Goal: Obtain resource: Download file/media

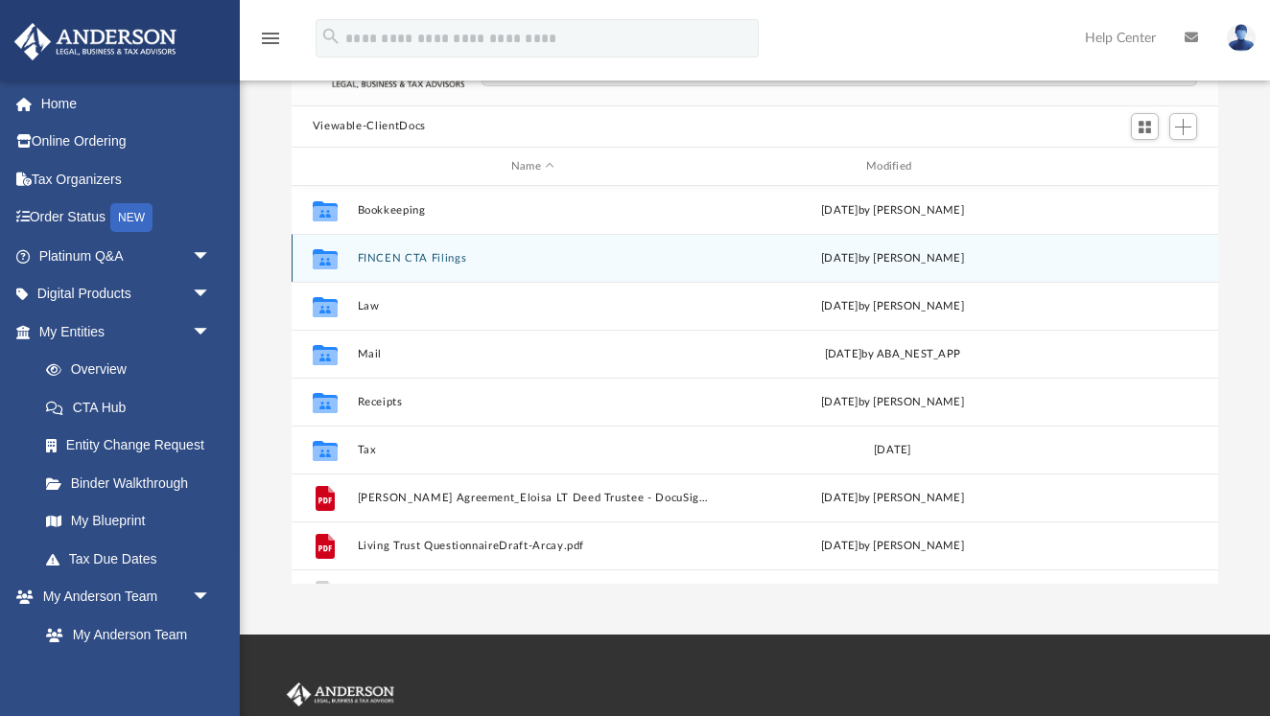
scroll to position [433, 0]
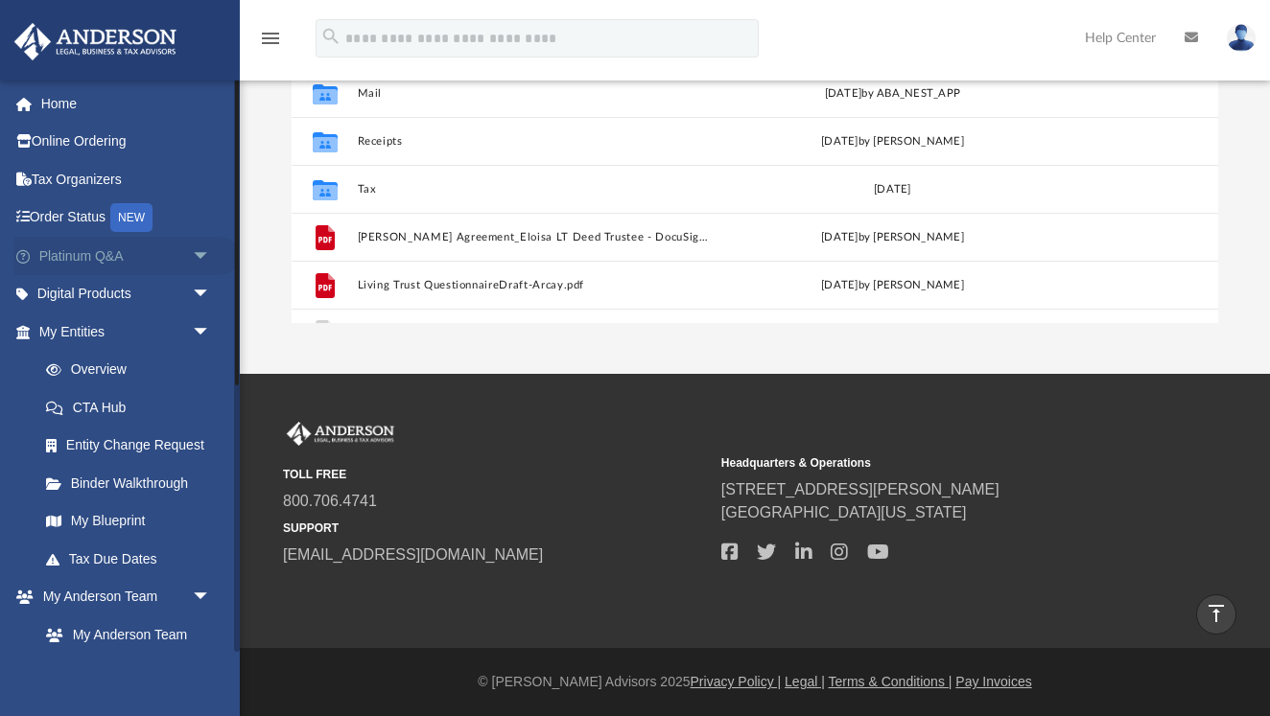
click at [90, 261] on link "Platinum Q&A arrow_drop_down" at bounding box center [126, 256] width 226 height 38
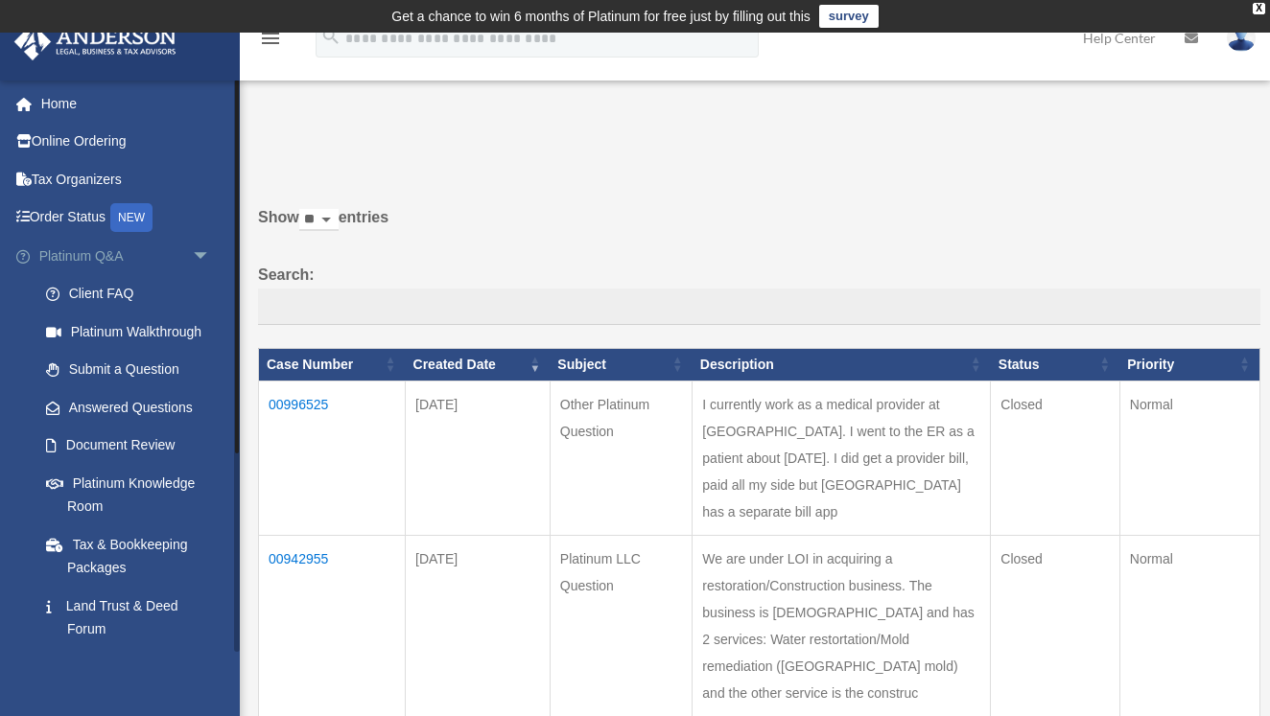
click at [200, 254] on span "arrow_drop_down" at bounding box center [211, 256] width 38 height 39
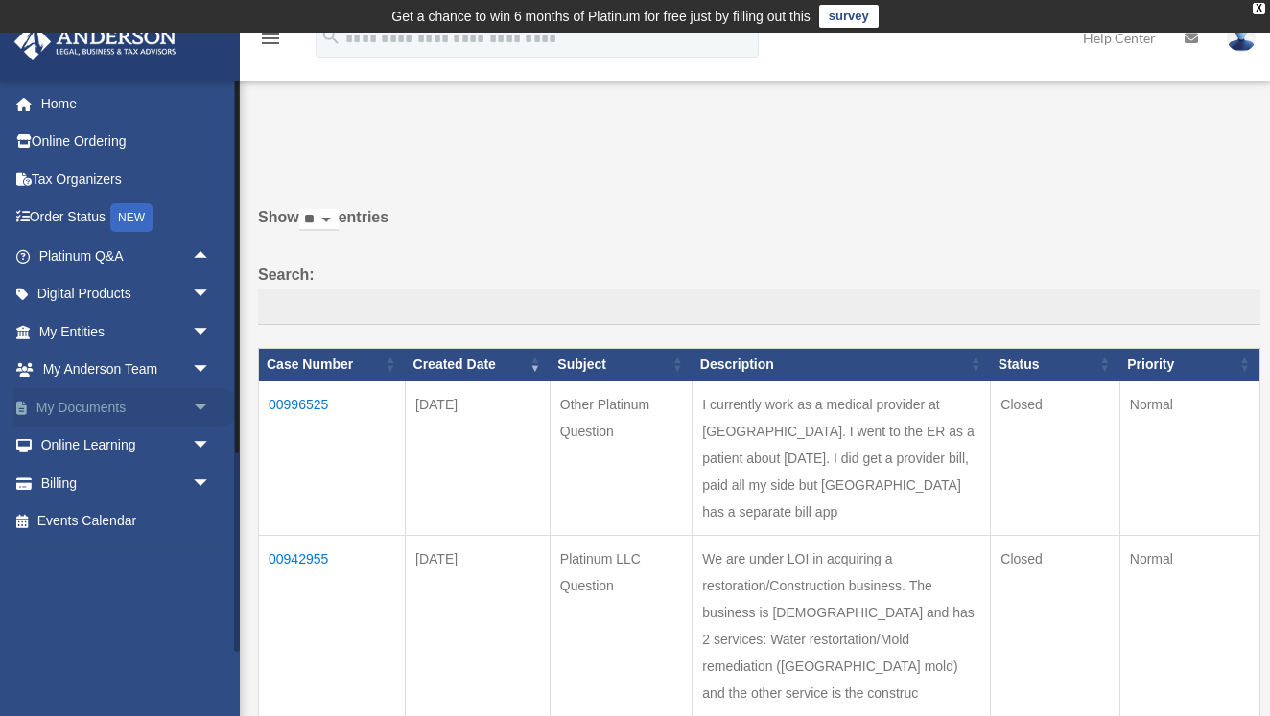
click at [192, 402] on span "arrow_drop_down" at bounding box center [211, 407] width 38 height 39
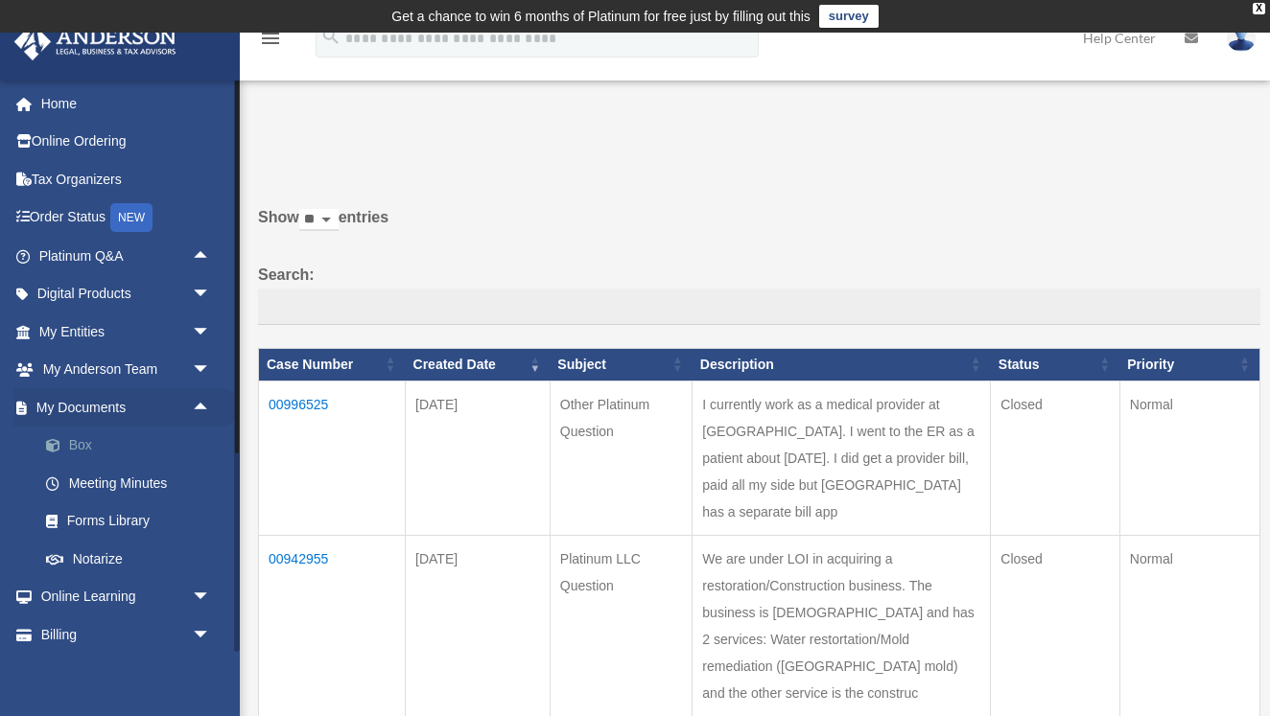
click at [91, 440] on link "Box" at bounding box center [133, 446] width 213 height 38
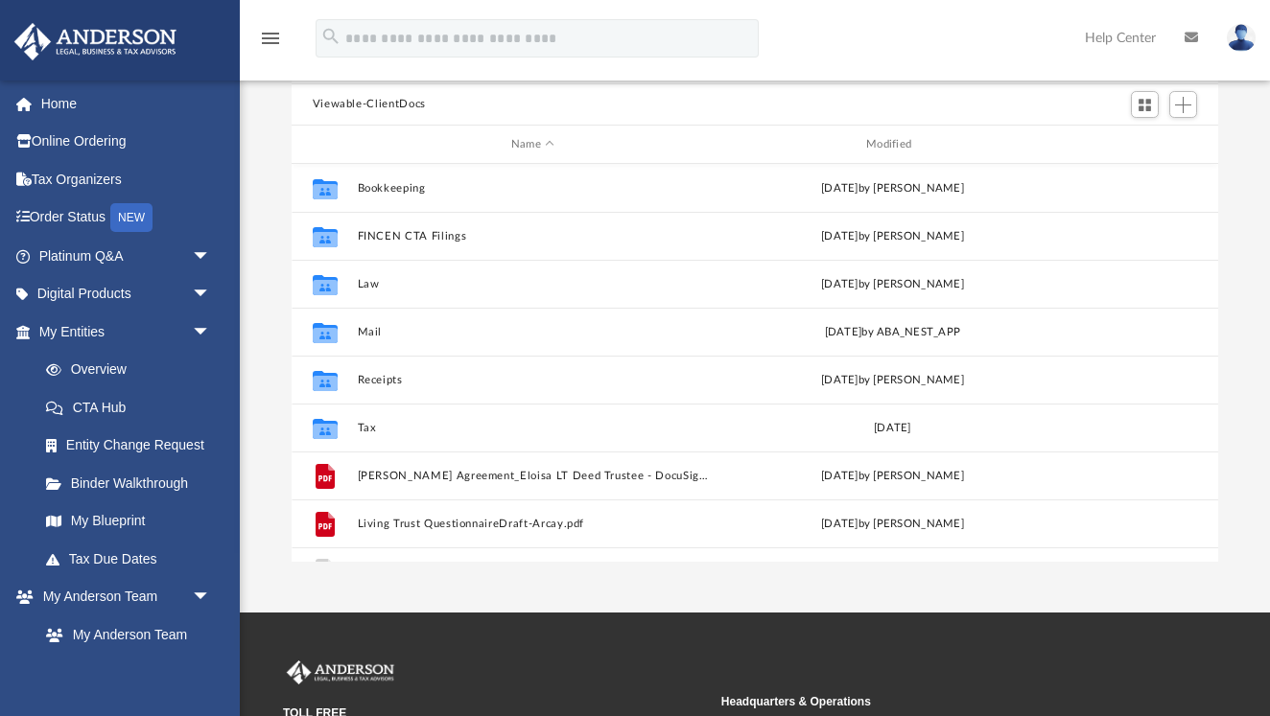
scroll to position [187, 0]
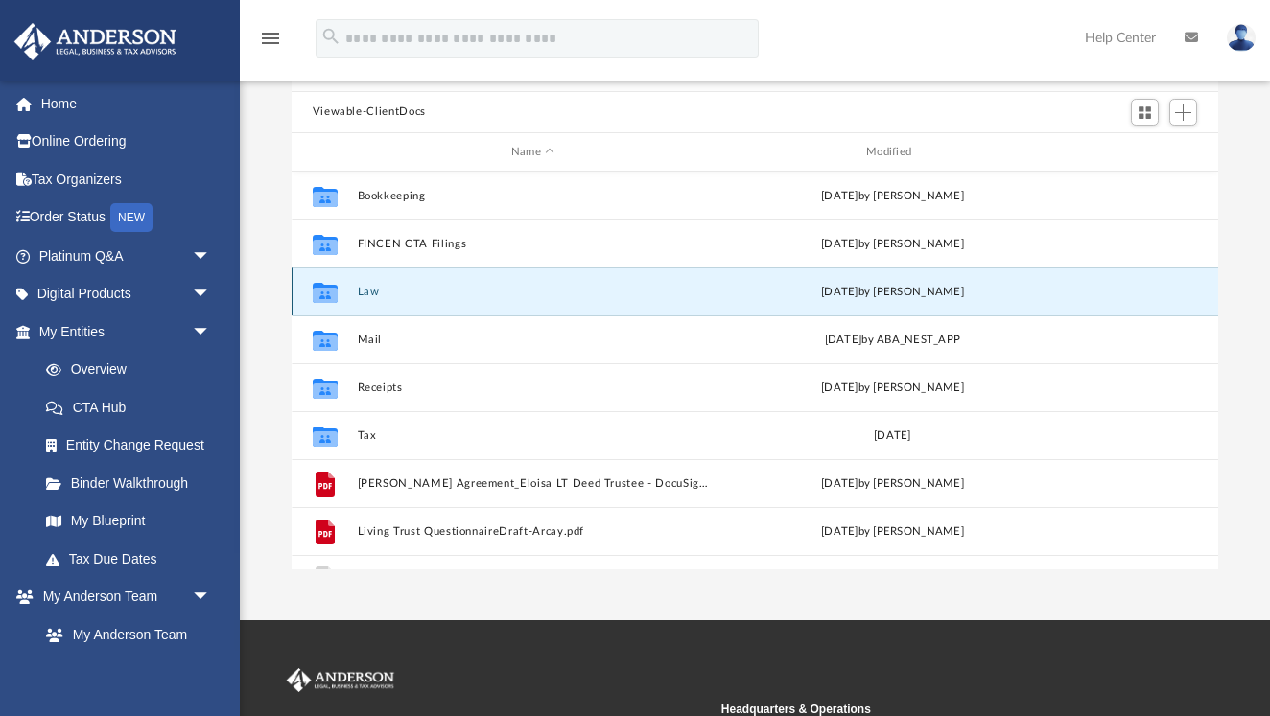
click at [368, 292] on button "Law" at bounding box center [532, 292] width 351 height 12
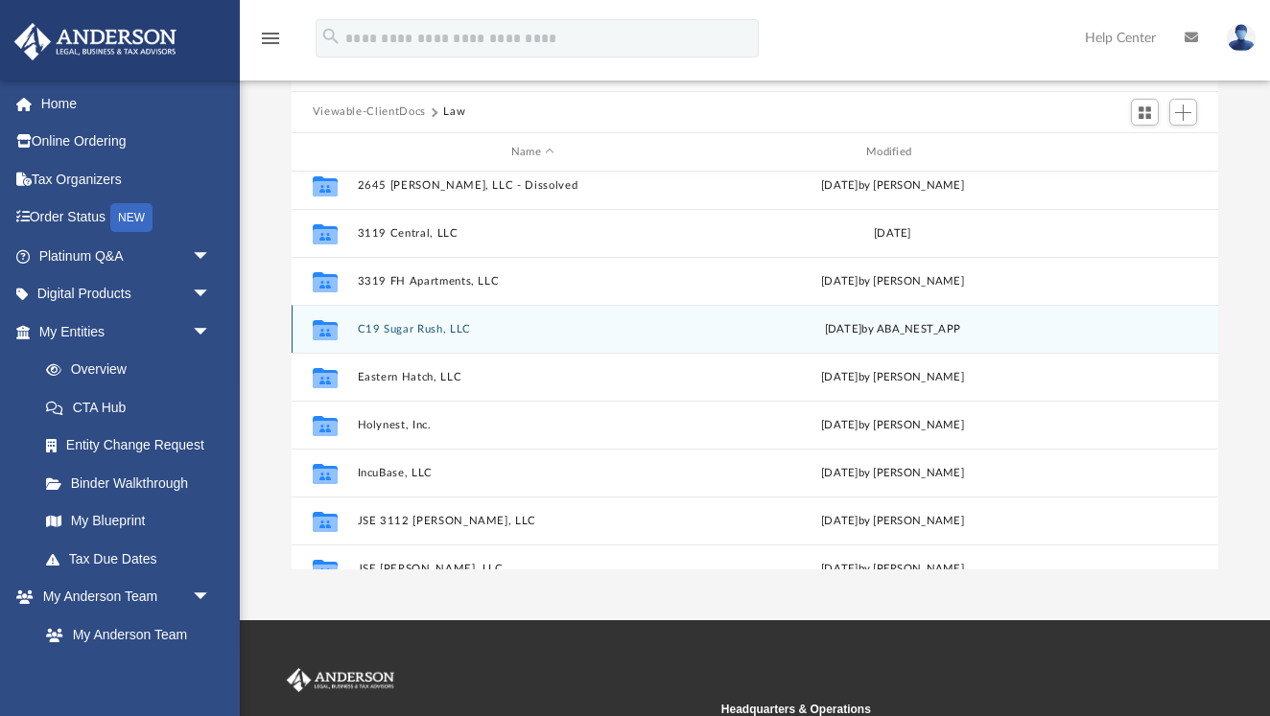
scroll to position [60, 0]
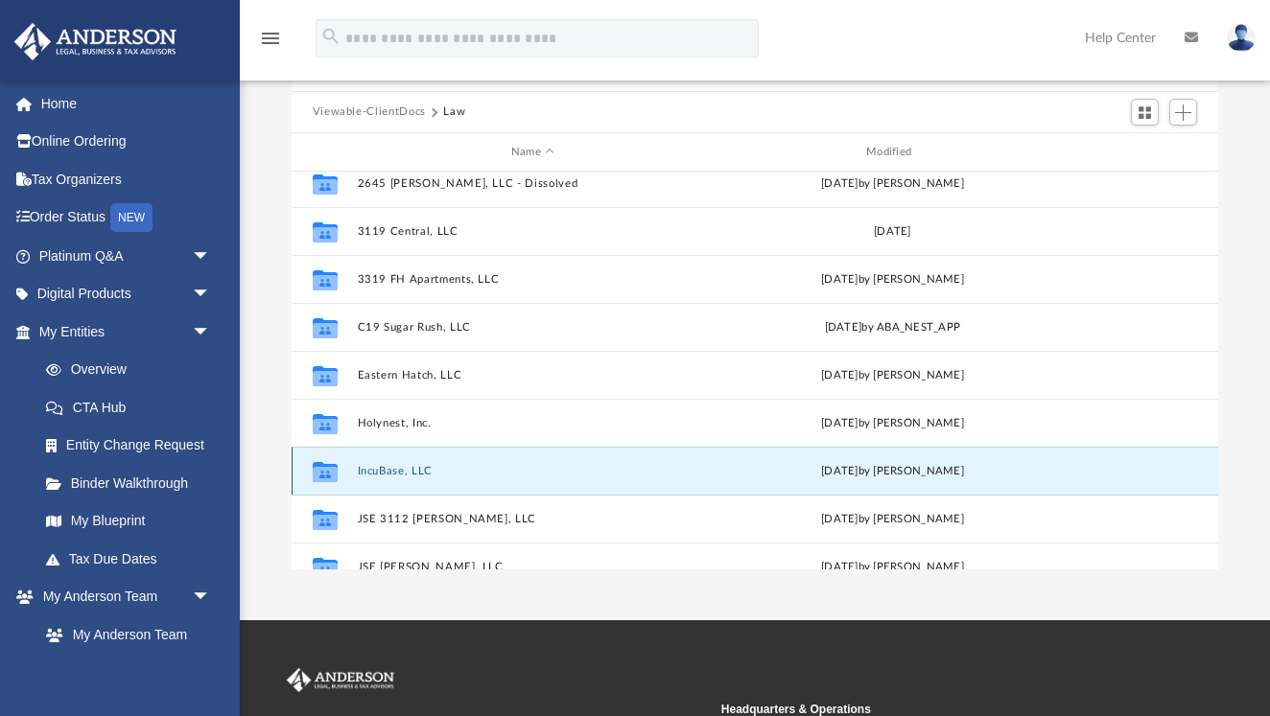
click at [399, 475] on button "IncuBase, LLC" at bounding box center [532, 471] width 351 height 12
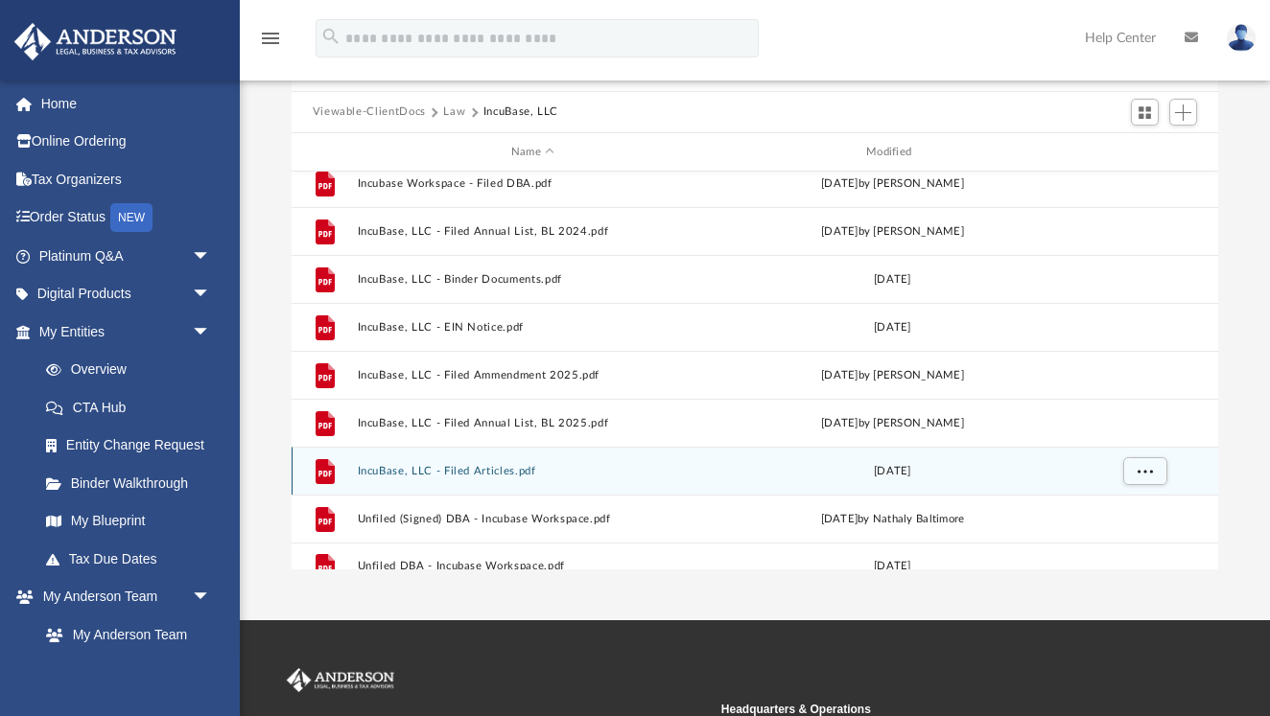
scroll to position [0, 0]
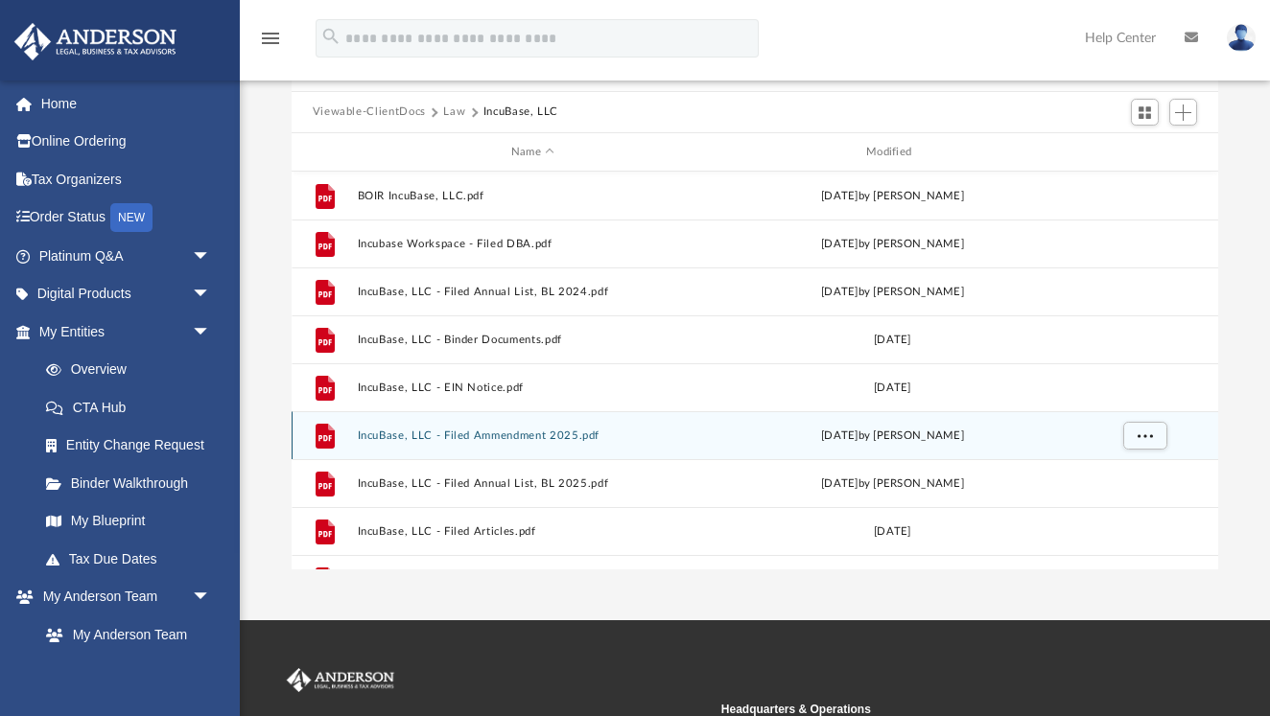
click at [485, 431] on button "IncuBase, LLC - Filed Ammendment 2025.pdf" at bounding box center [532, 436] width 351 height 12
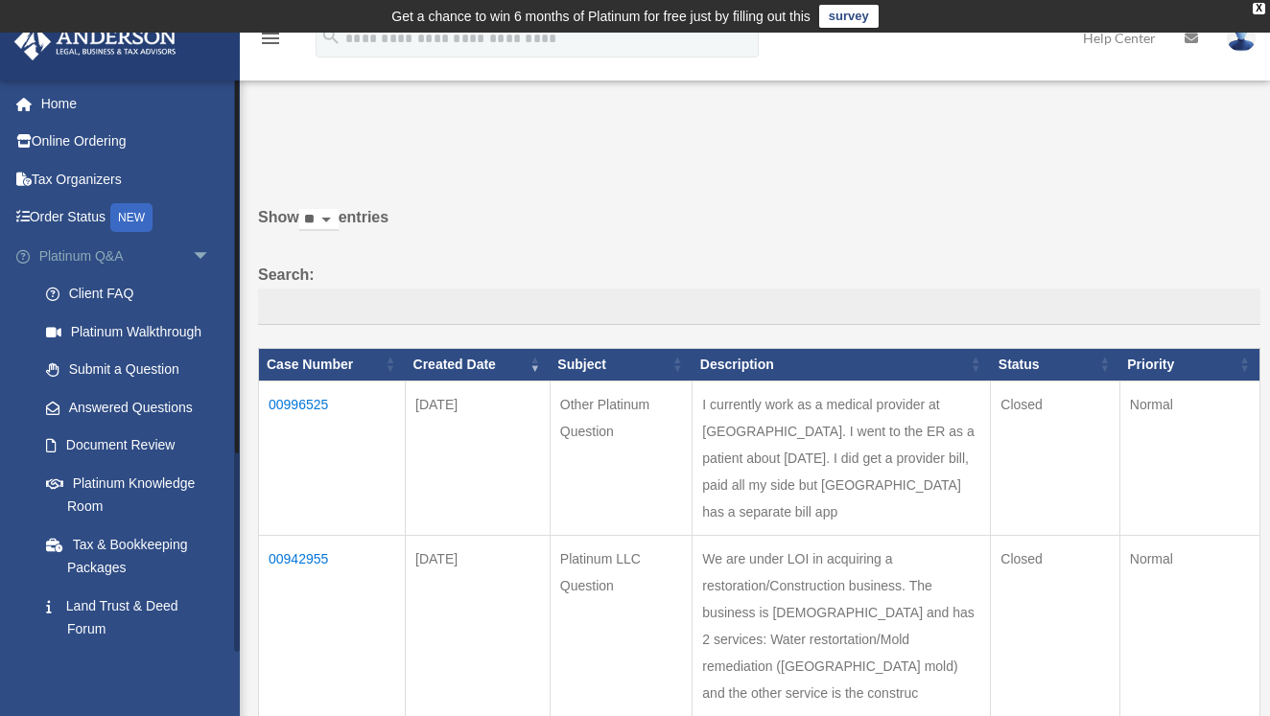
click at [201, 251] on span "arrow_drop_down" at bounding box center [211, 256] width 38 height 39
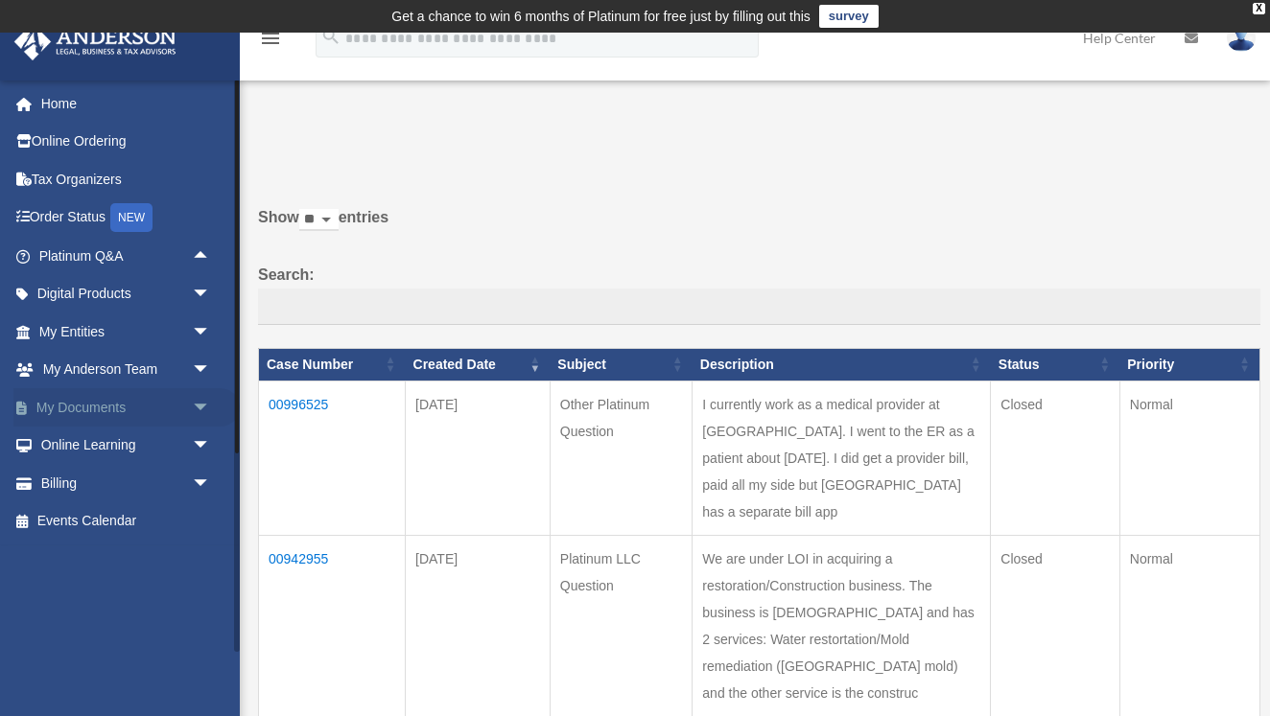
click at [111, 409] on link "My Documents arrow_drop_down" at bounding box center [126, 407] width 226 height 38
click at [213, 409] on span "arrow_drop_down" at bounding box center [211, 407] width 38 height 39
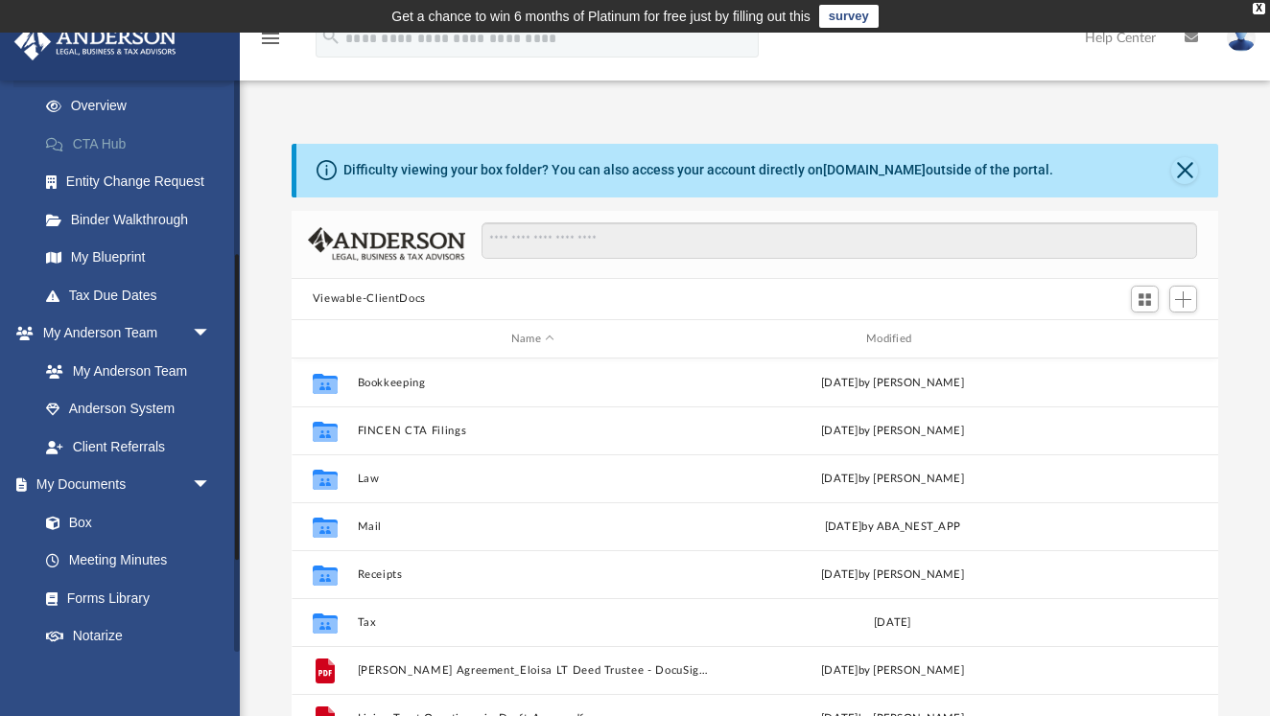
scroll to position [351, 0]
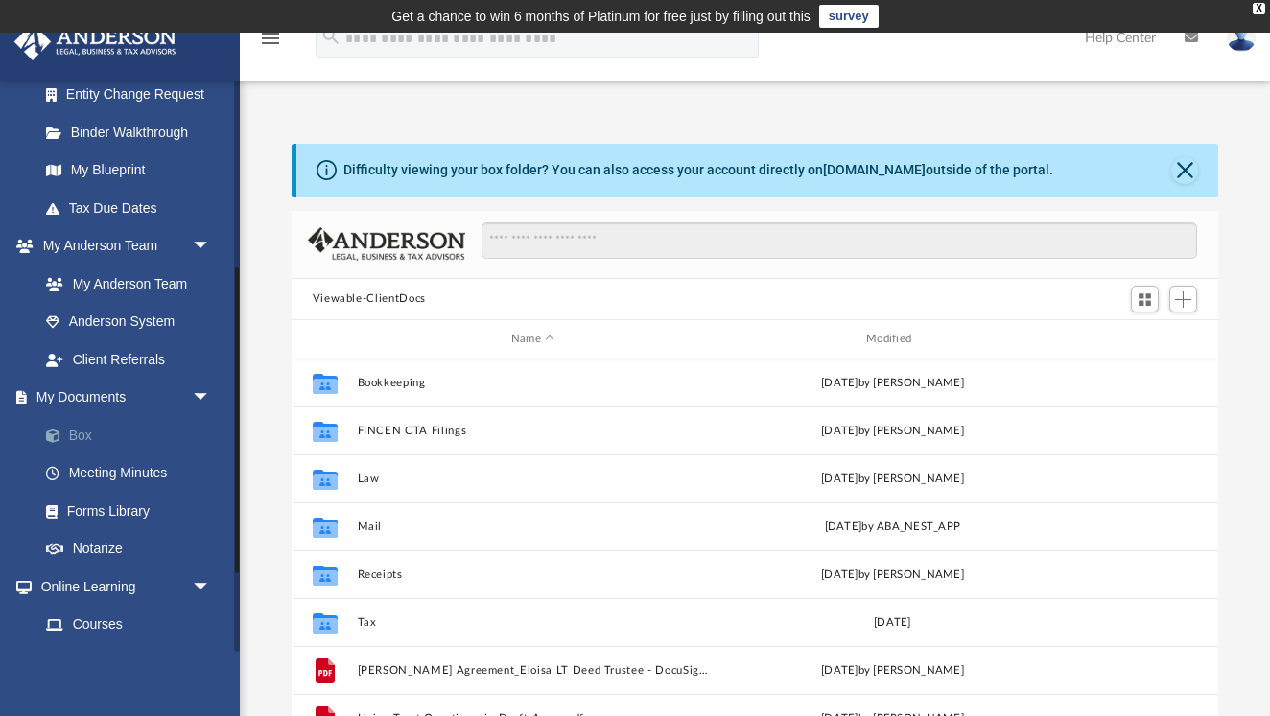
click at [87, 427] on link "Box" at bounding box center [133, 435] width 213 height 38
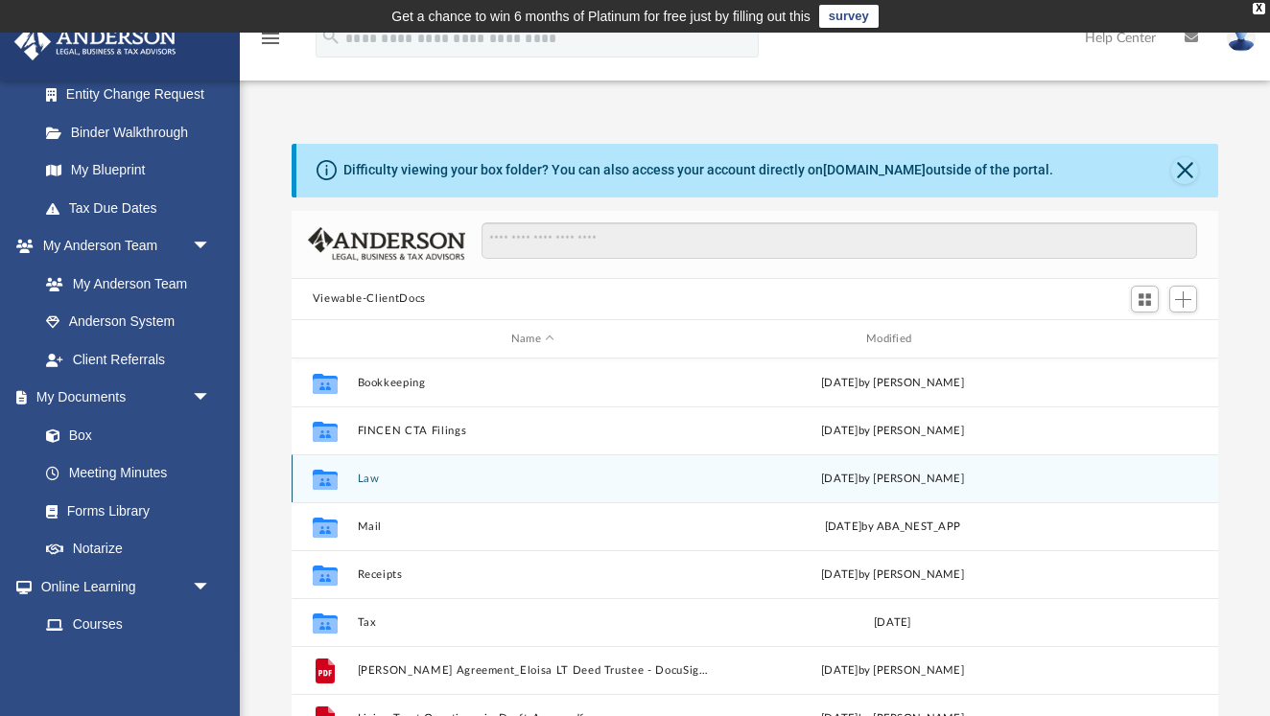
click at [371, 484] on button "Law" at bounding box center [532, 479] width 351 height 12
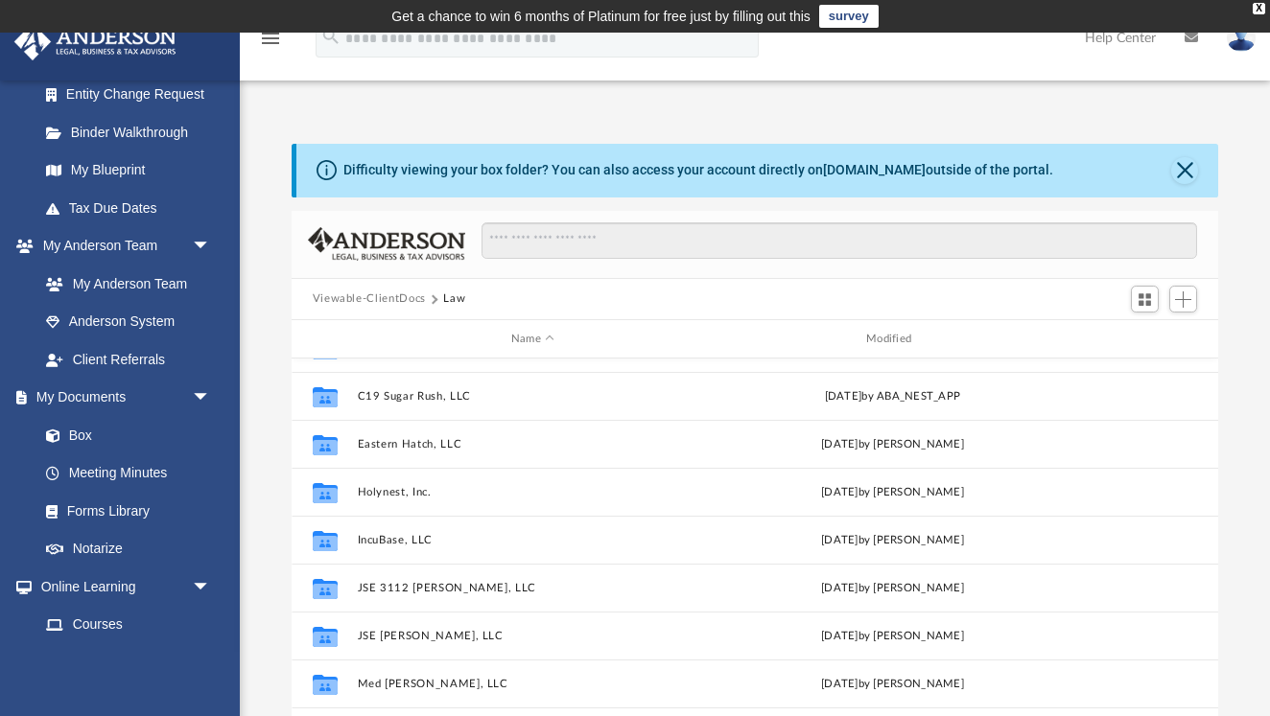
scroll to position [186, 0]
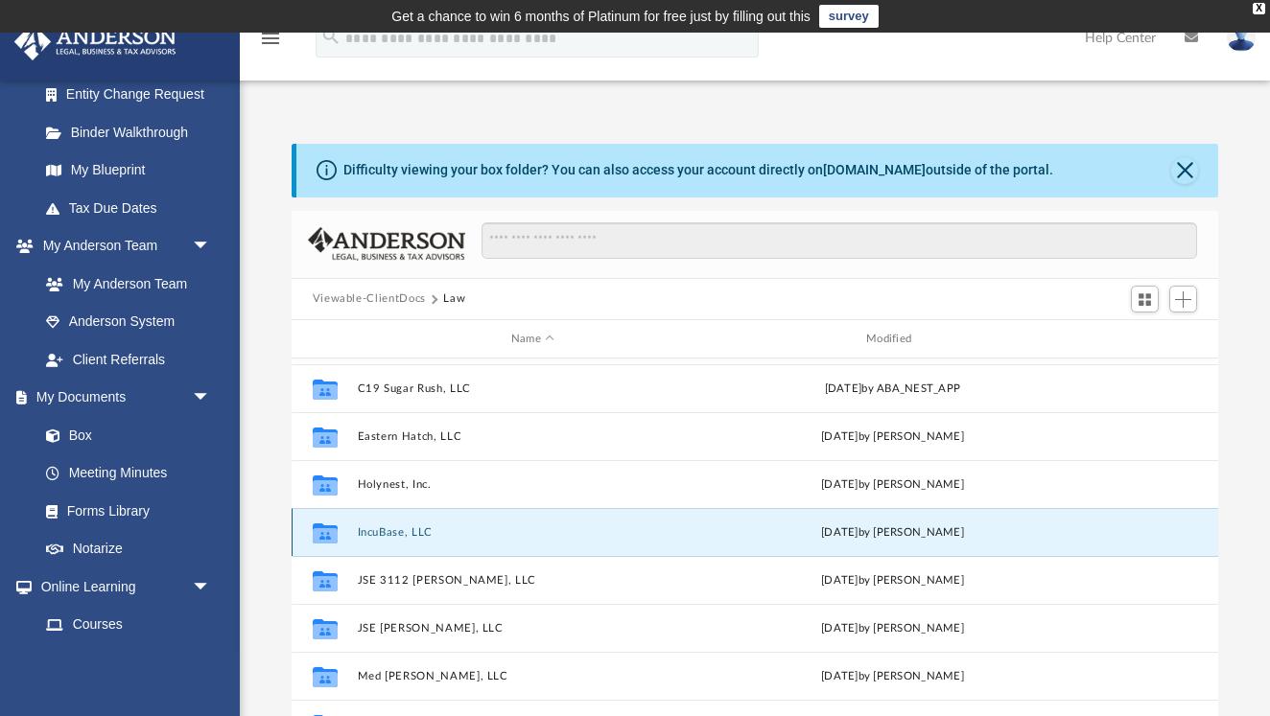
click at [407, 532] on button "IncuBase, LLC" at bounding box center [532, 532] width 351 height 12
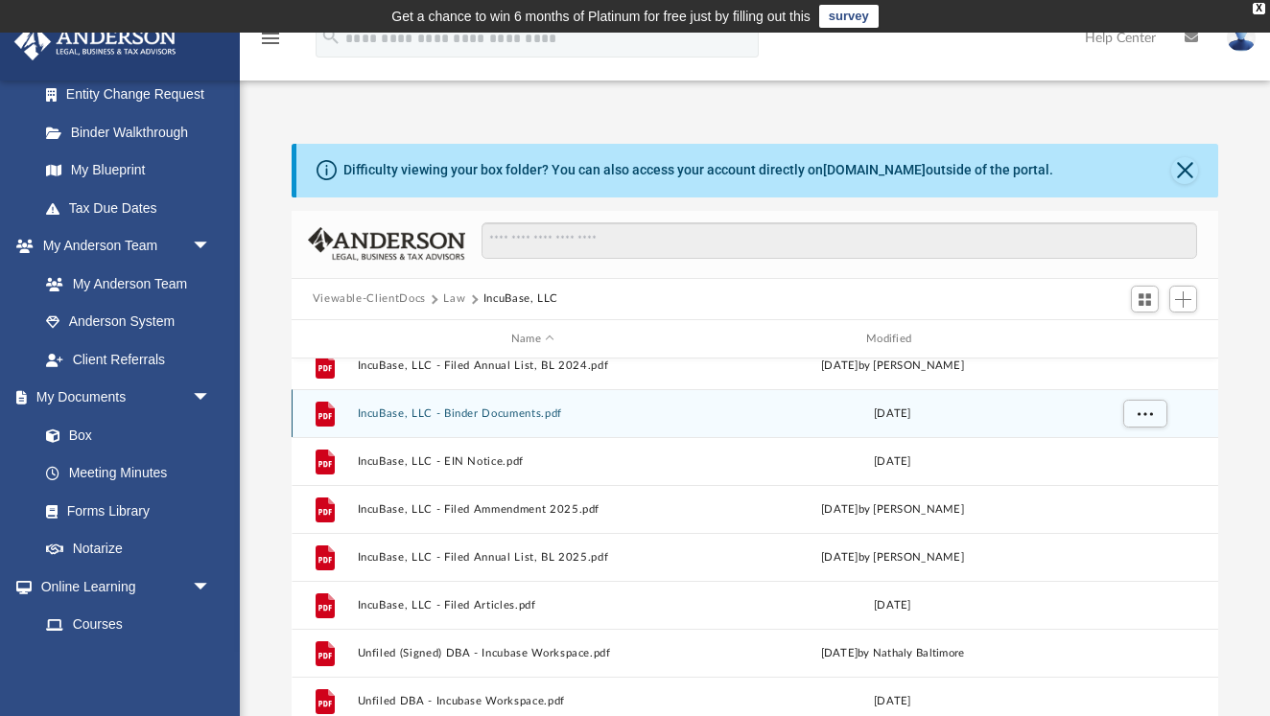
scroll to position [119, 0]
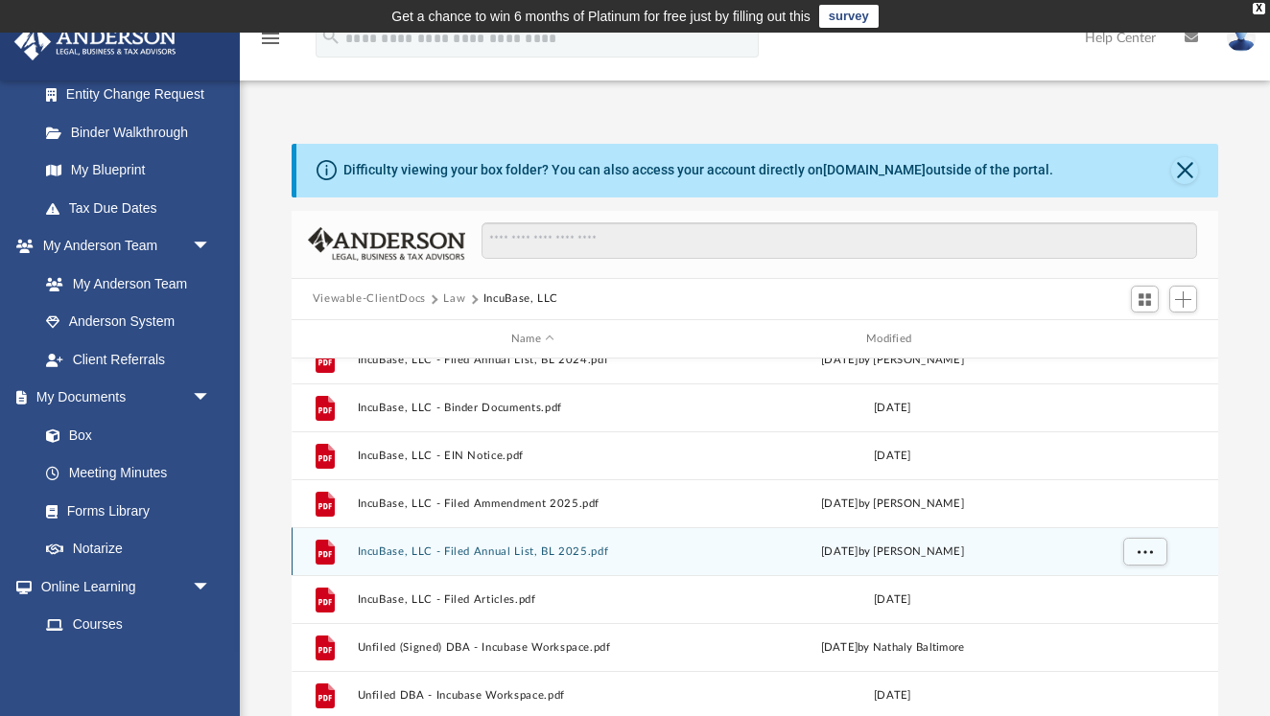
click at [560, 549] on button "IncuBase, LLC - Filed Annual List, BL 2025.pdf" at bounding box center [532, 552] width 351 height 12
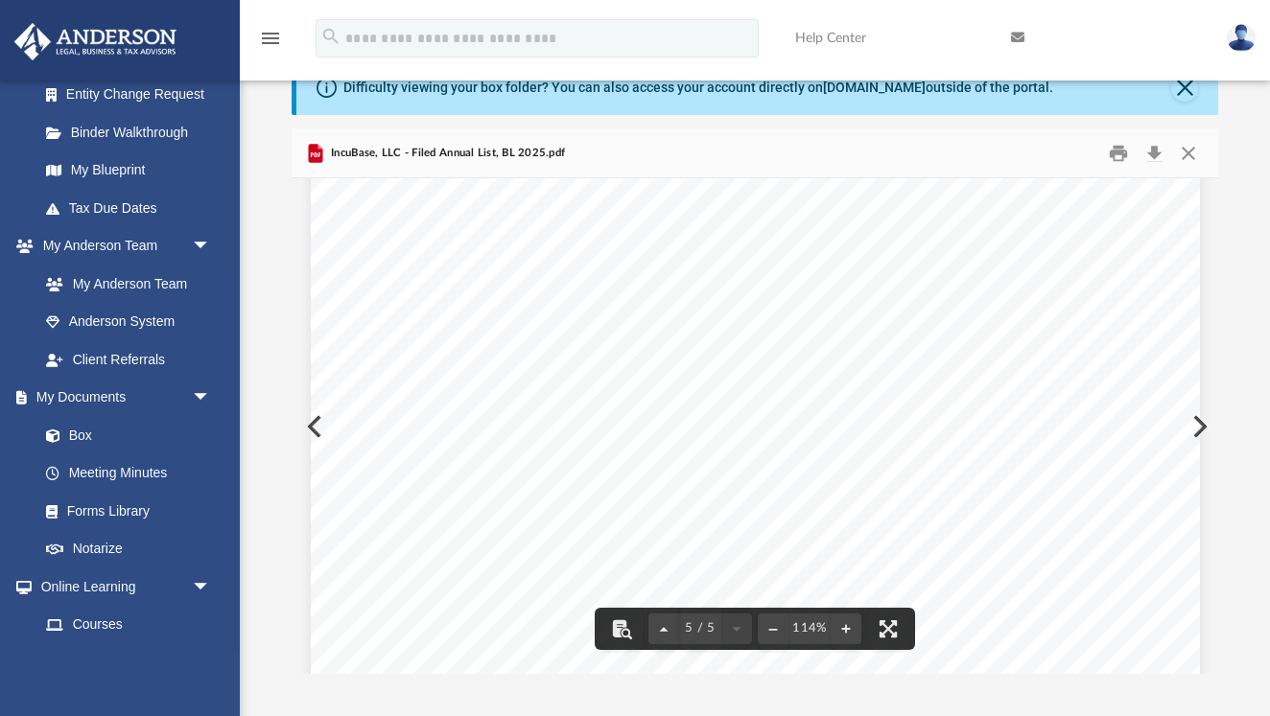
scroll to position [5369, 0]
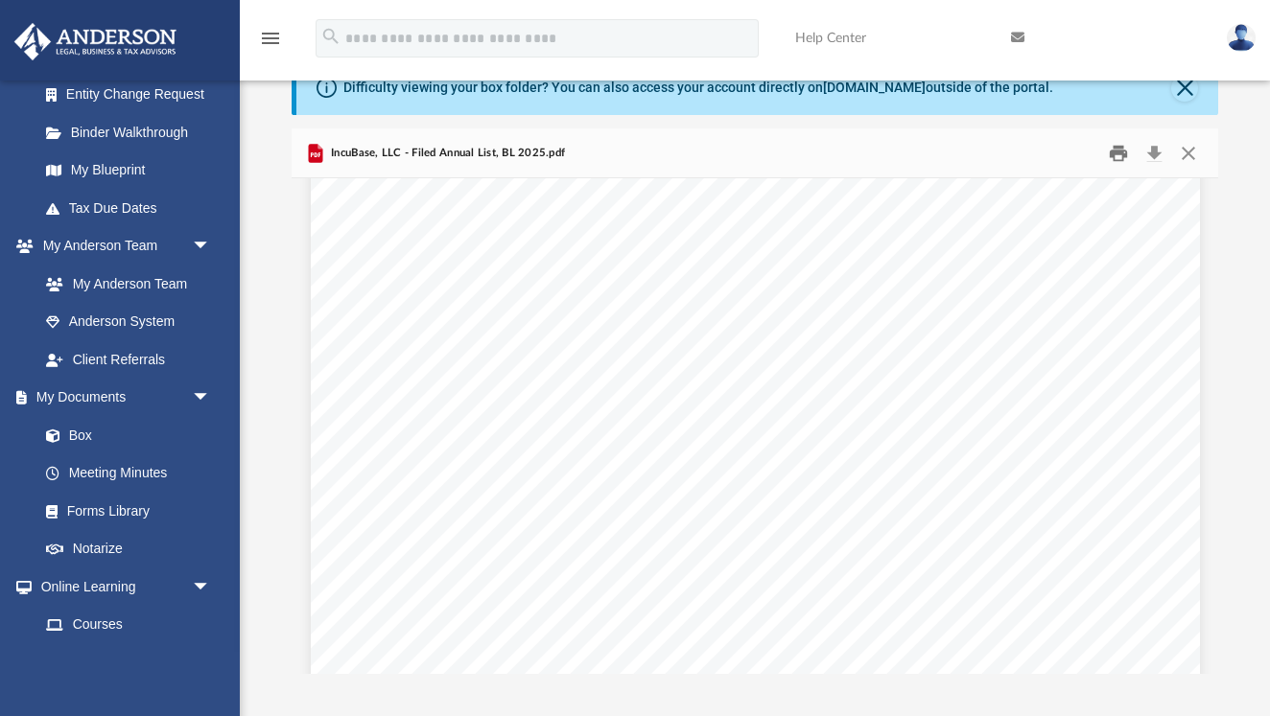
click at [1108, 155] on button "Print" at bounding box center [1118, 153] width 38 height 30
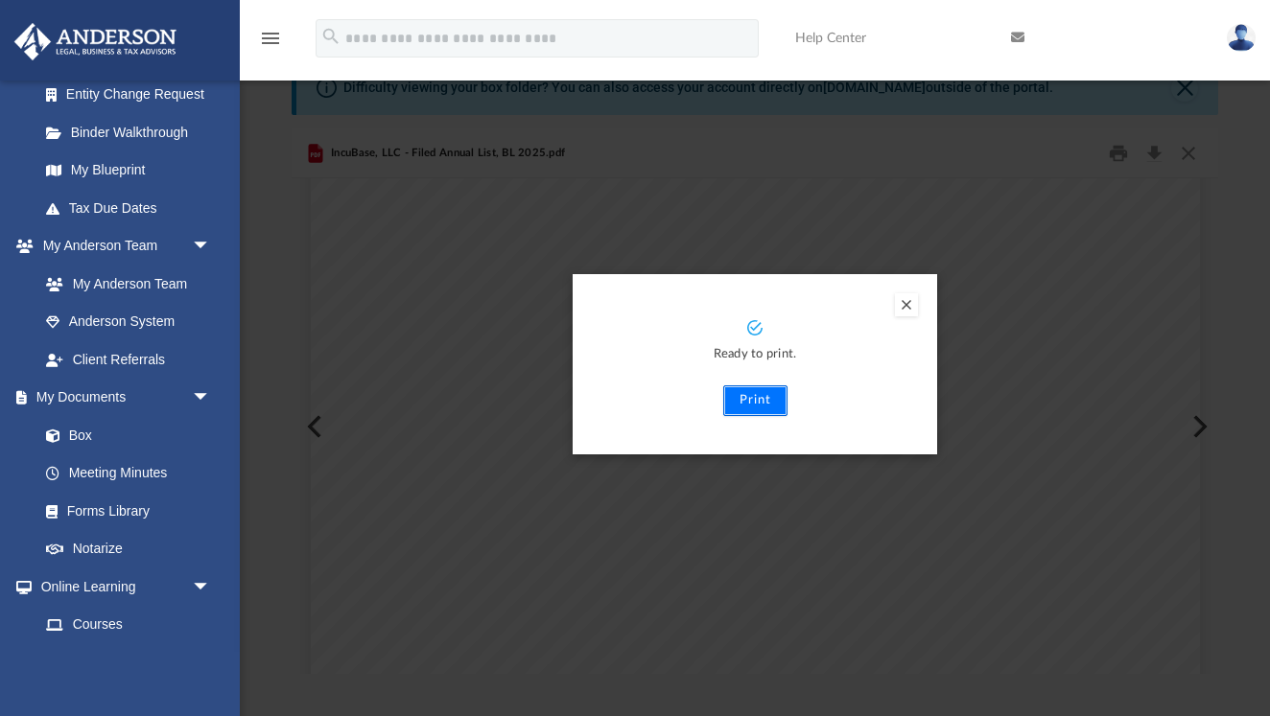
click at [745, 404] on button "Print" at bounding box center [755, 400] width 64 height 31
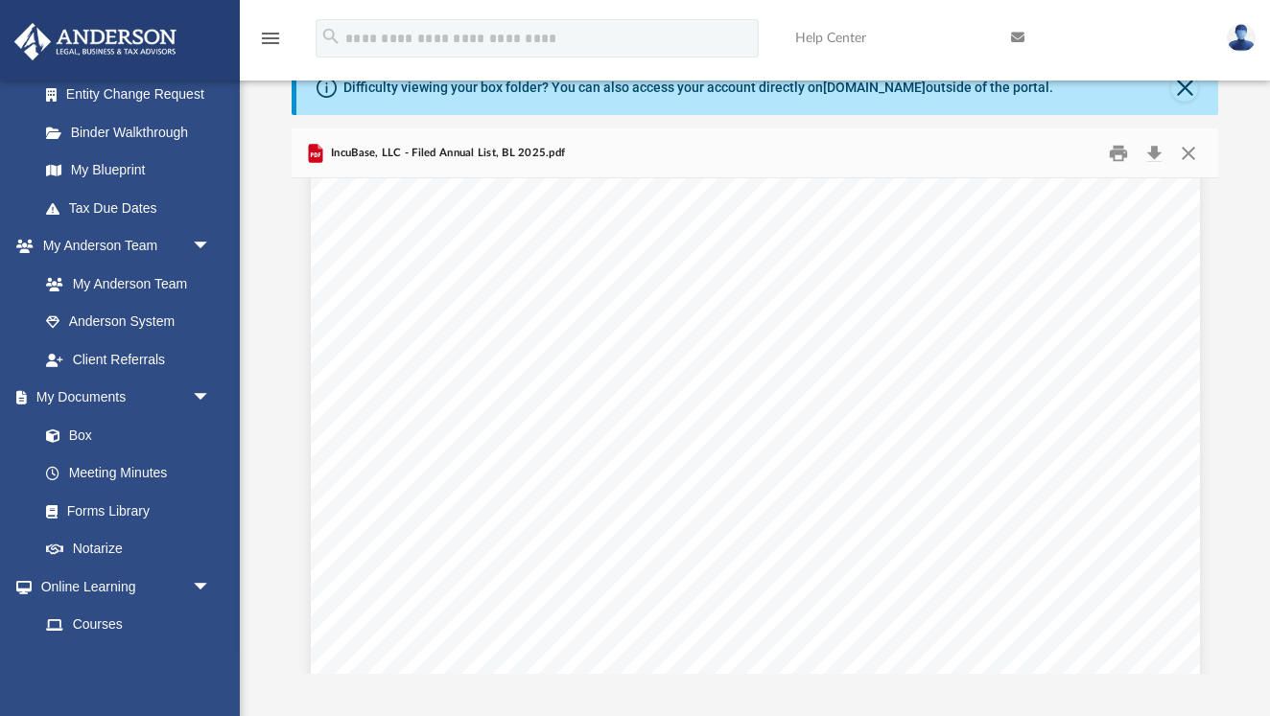
scroll to position [0, 0]
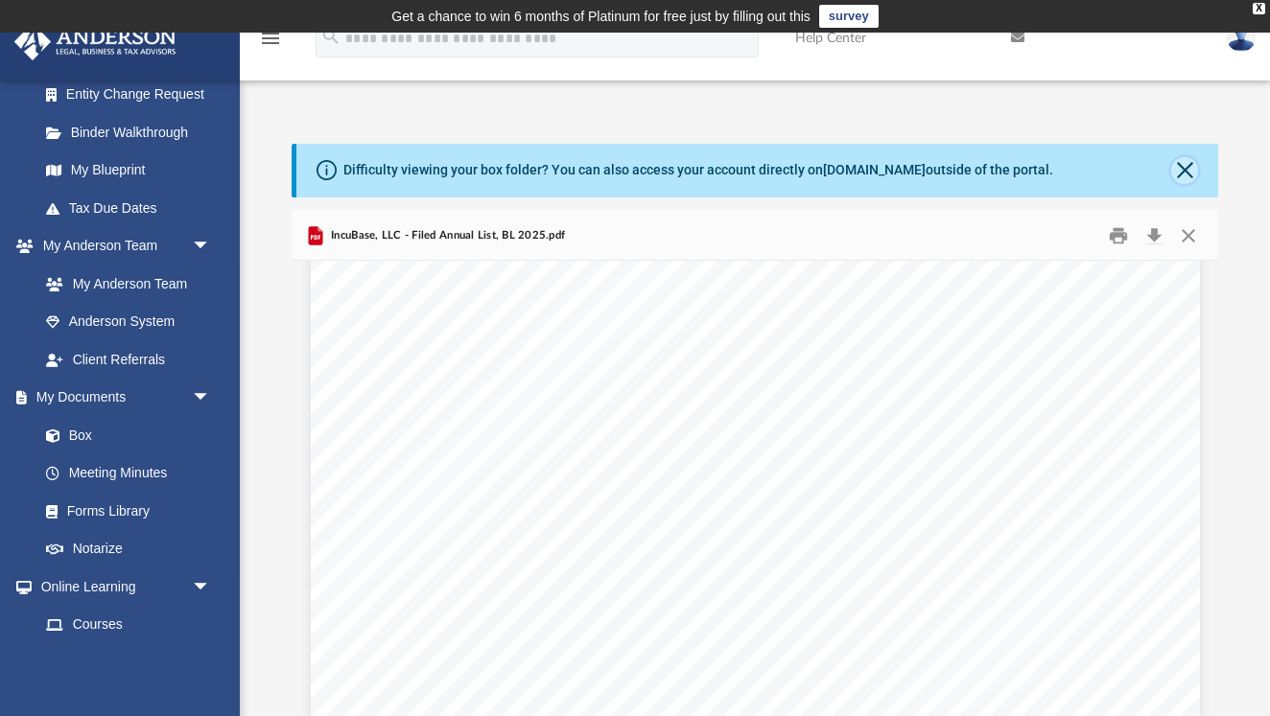
click at [1180, 169] on button "Close" at bounding box center [1184, 170] width 27 height 27
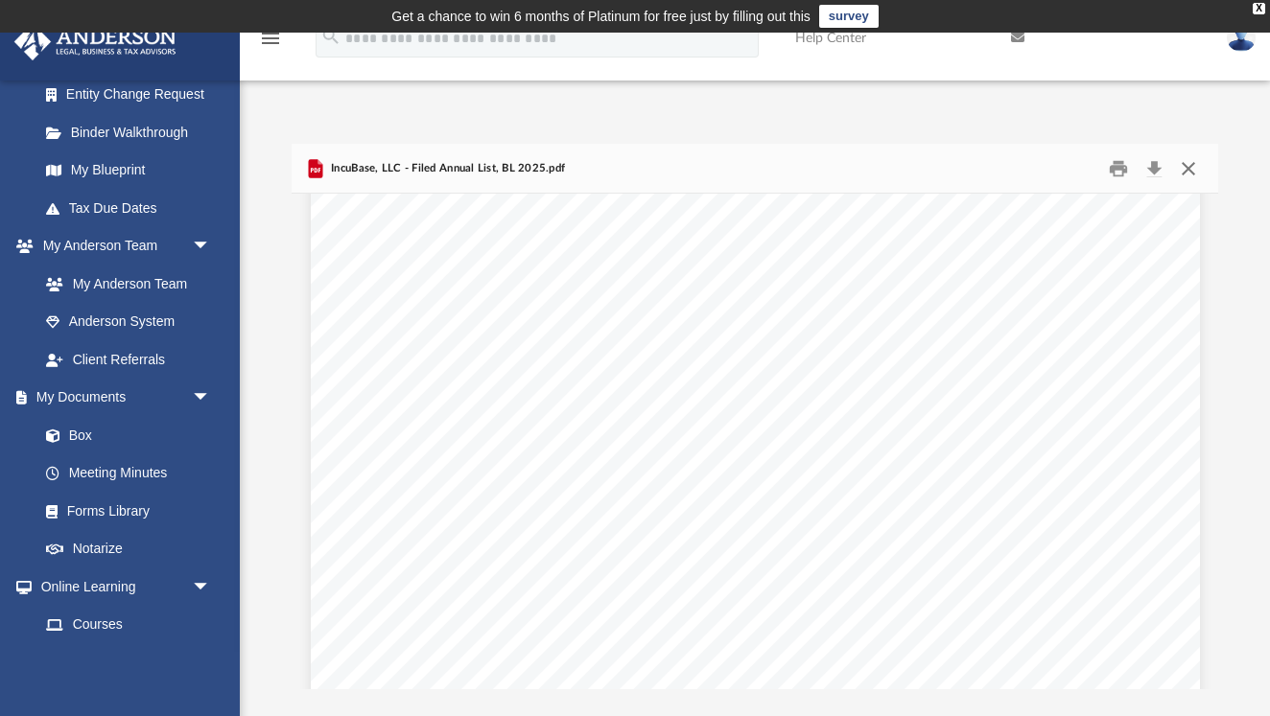
click at [1190, 166] on button "Close" at bounding box center [1188, 168] width 35 height 30
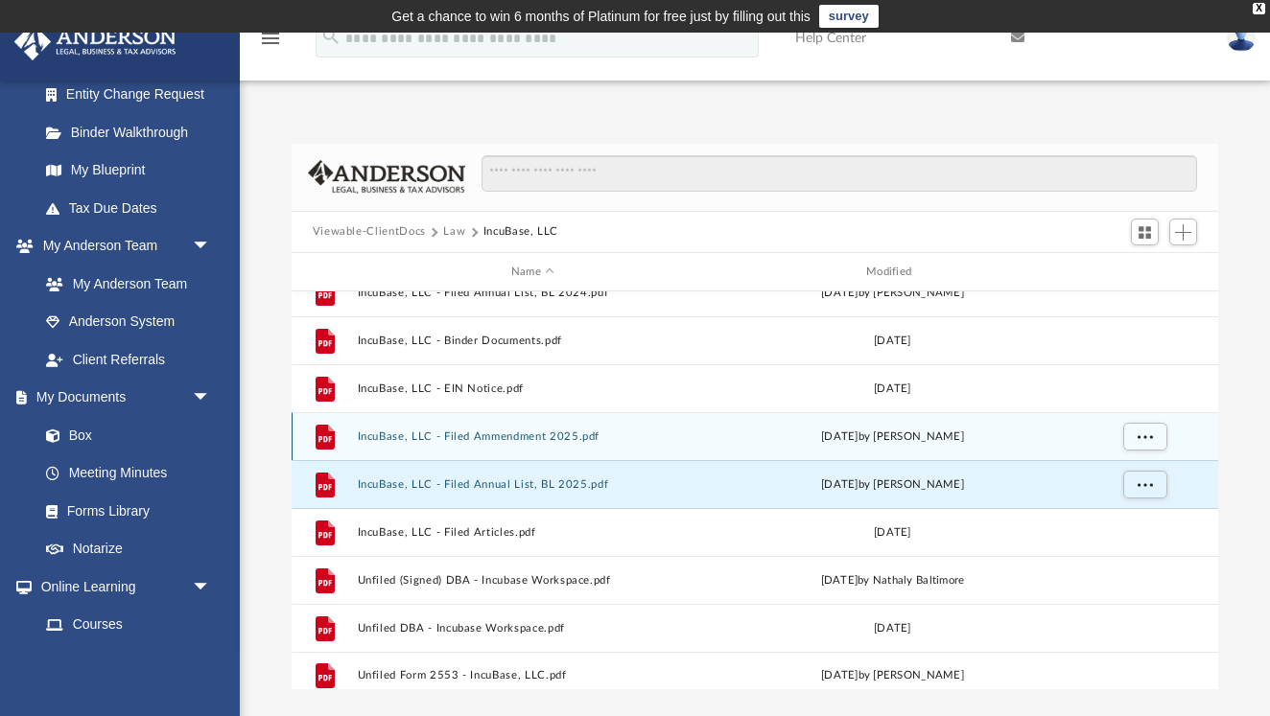
click at [544, 443] on div "File IncuBase, LLC - Filed Ammendment 2025.pdf Fri Mar 7 2025 by Cat Hernandez …" at bounding box center [755, 436] width 927 height 48
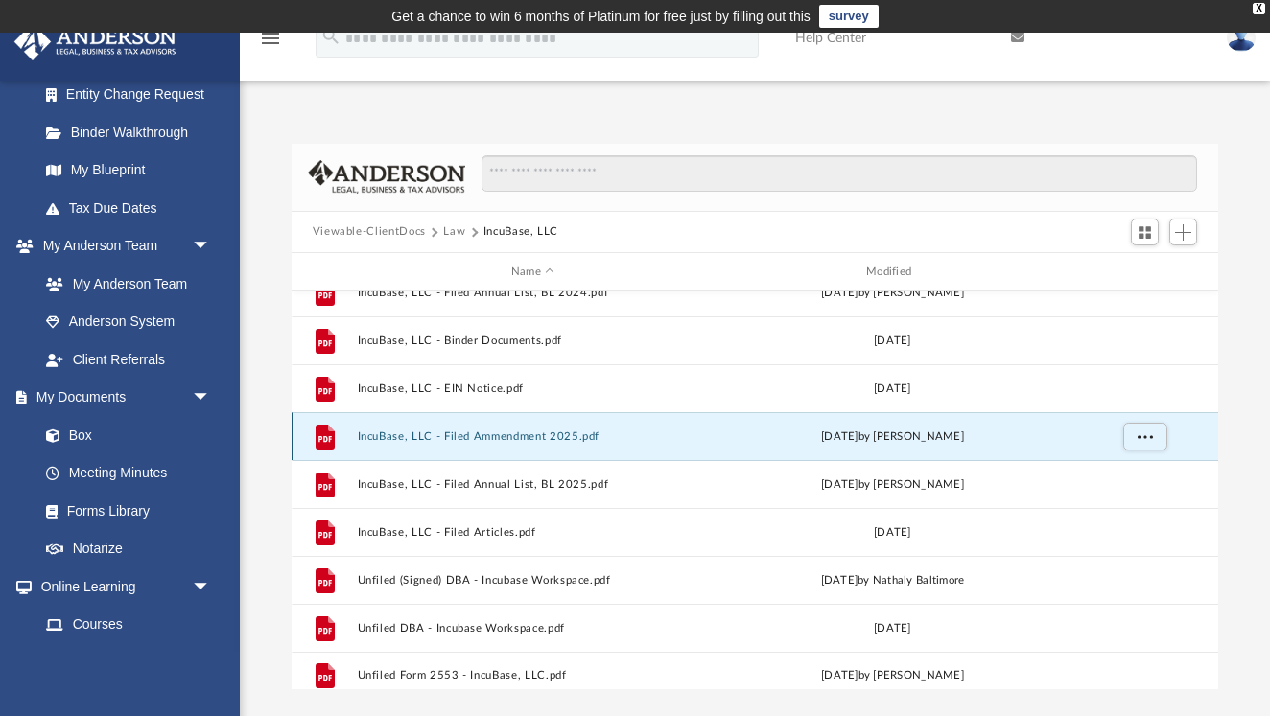
click at [544, 443] on div "File IncuBase, LLC - Filed Ammendment 2025.pdf Fri Mar 7 2025 by Cat Hernandez …" at bounding box center [755, 436] width 927 height 48
click at [560, 439] on button "IncuBase, LLC - Filed Ammendment 2025.pdf" at bounding box center [532, 437] width 351 height 12
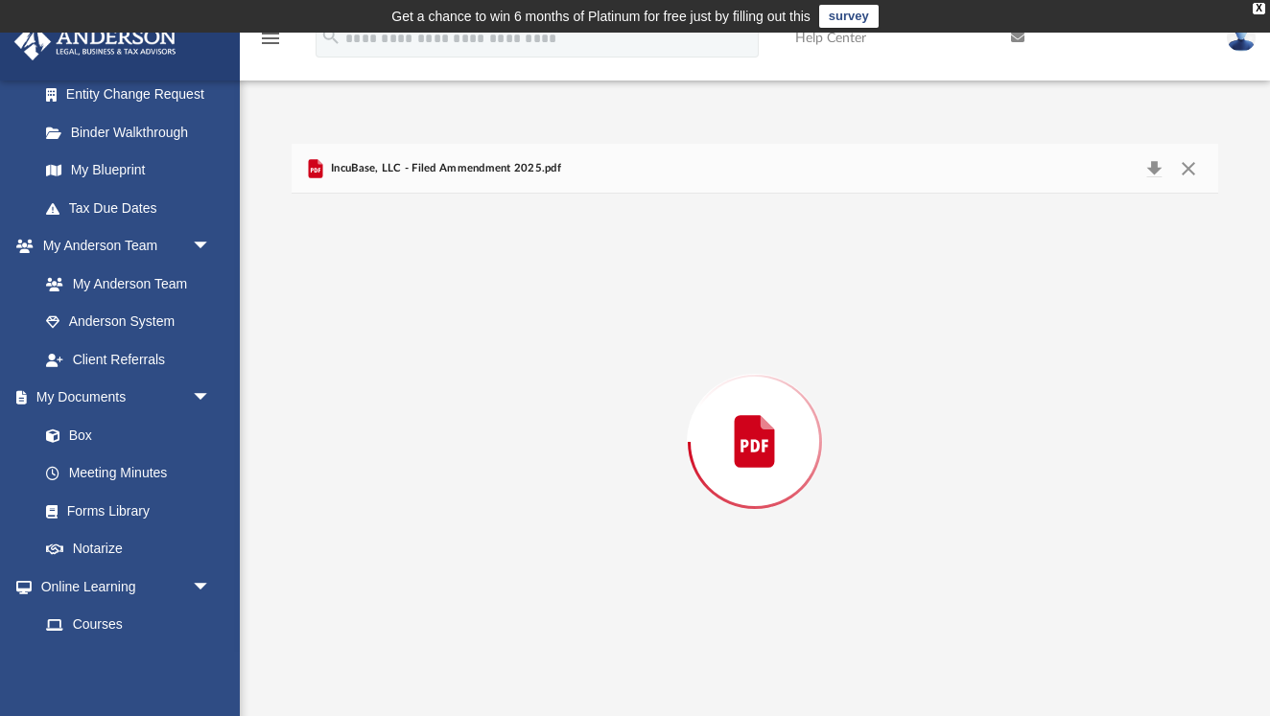
click at [560, 439] on div "Preview" at bounding box center [755, 441] width 927 height 495
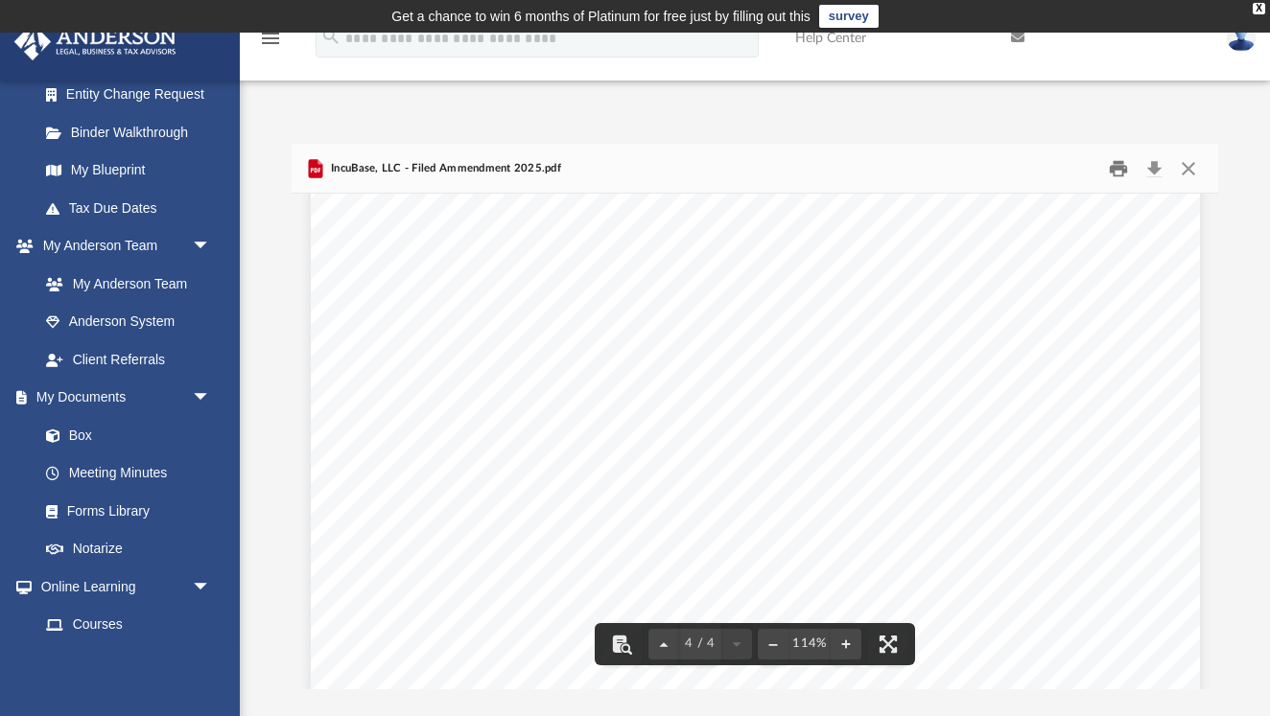
click at [1121, 168] on button "Print" at bounding box center [1118, 168] width 38 height 30
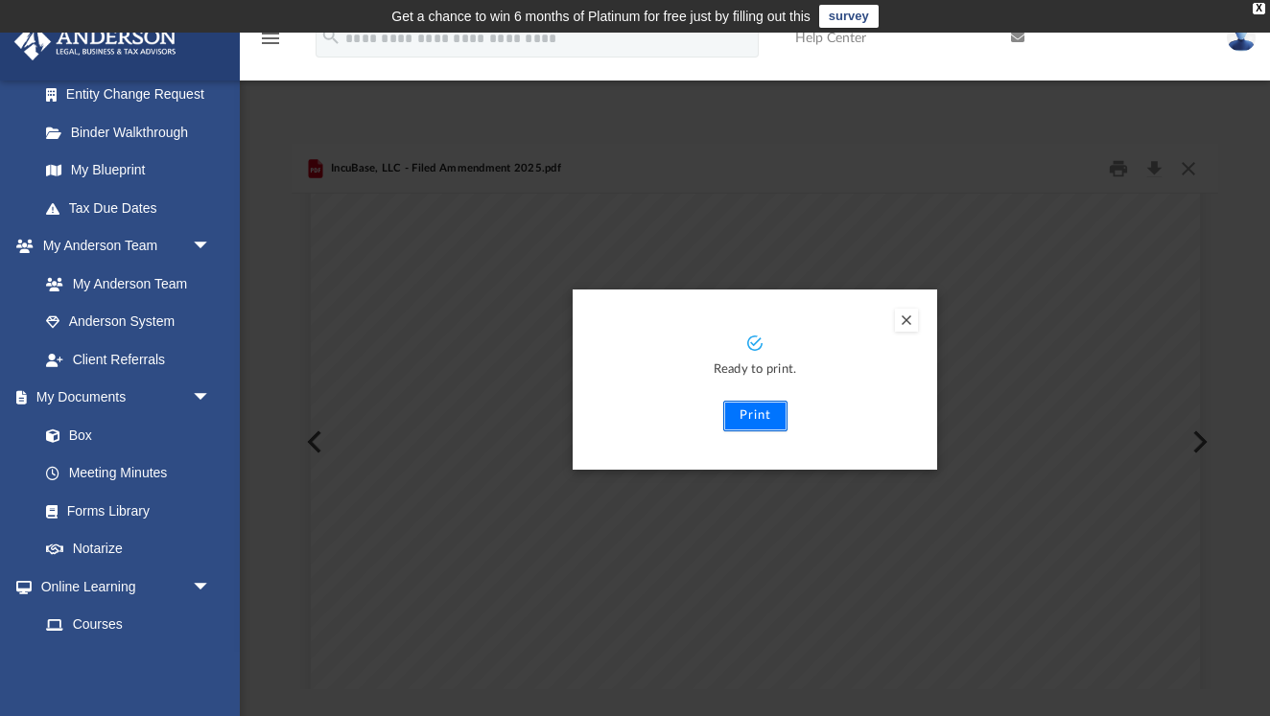
click at [759, 406] on button "Print" at bounding box center [755, 416] width 64 height 31
